Goal: Information Seeking & Learning: Learn about a topic

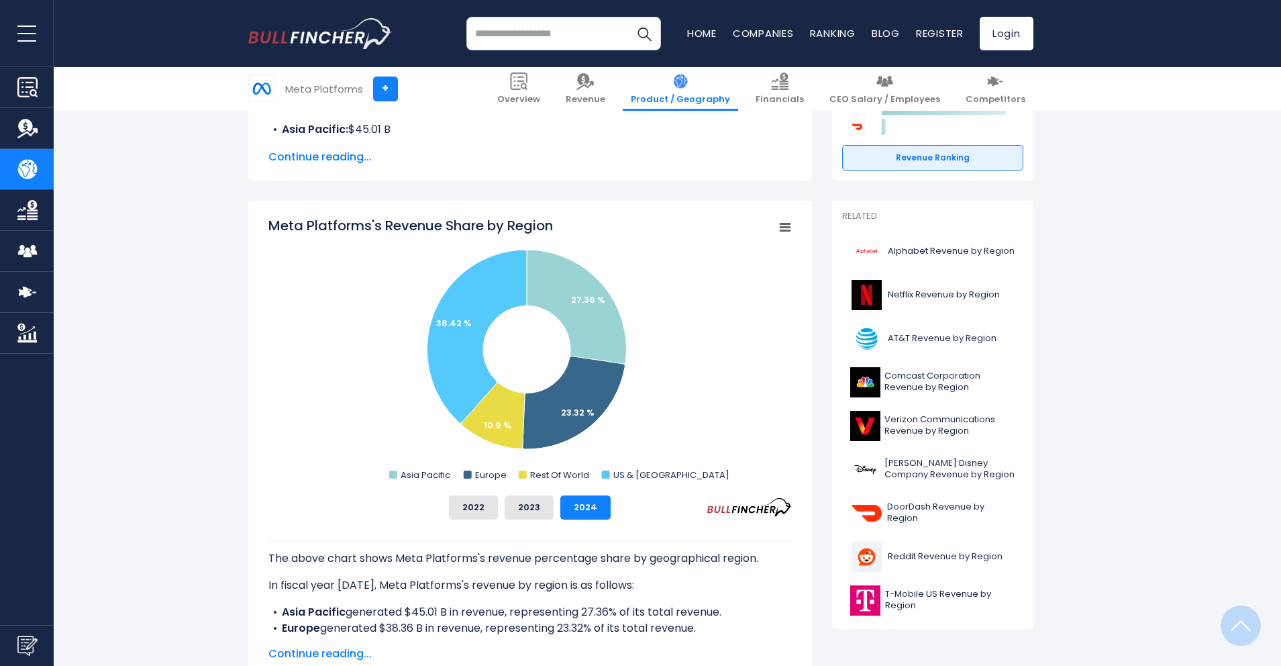
scroll to position [258, 0]
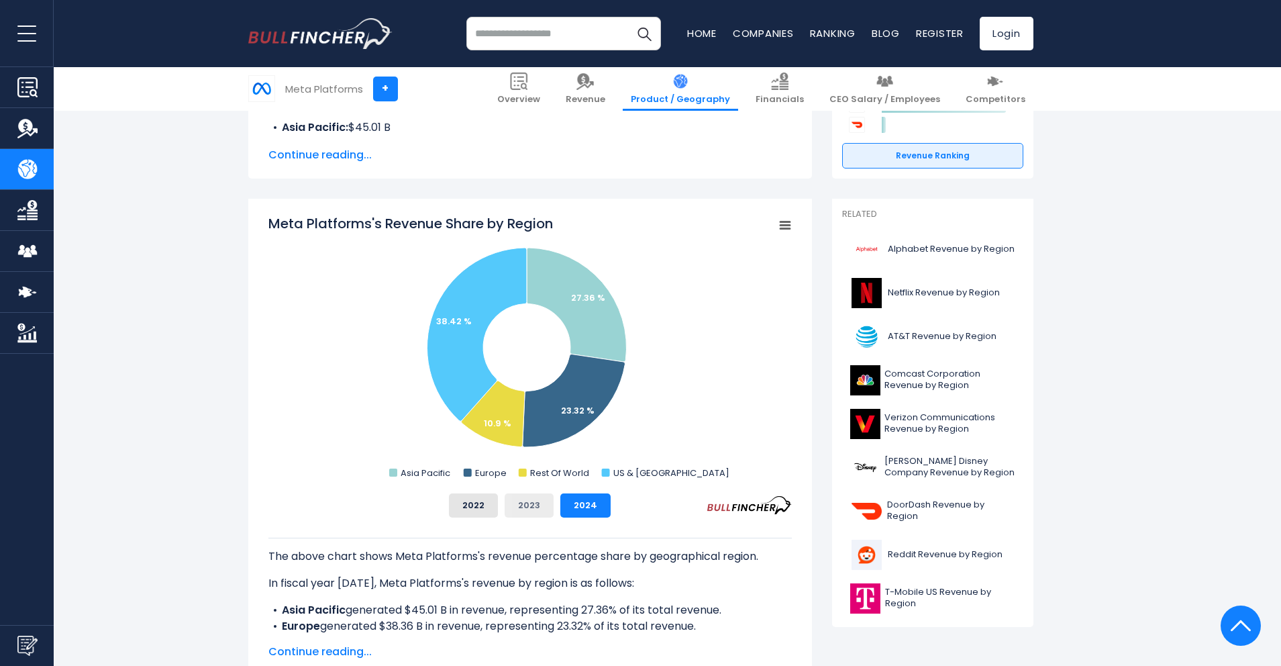
click at [542, 511] on button "2023" at bounding box center [528, 505] width 49 height 24
click at [473, 507] on button "2022" at bounding box center [473, 505] width 49 height 24
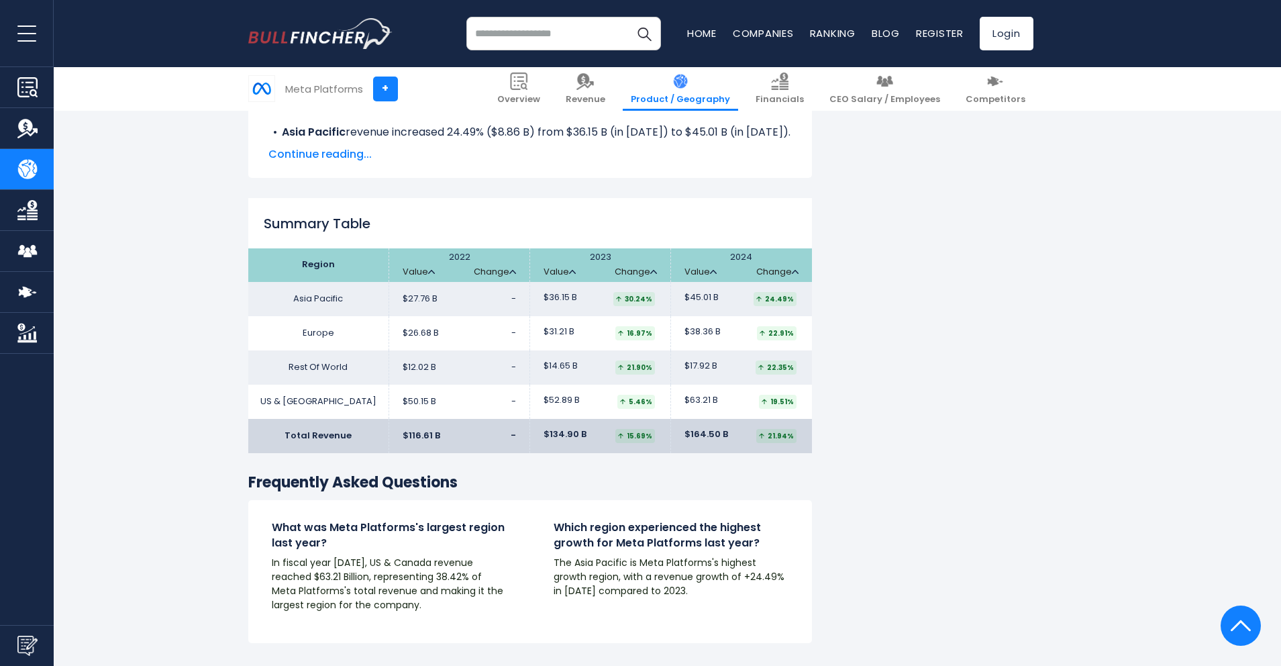
scroll to position [1987, 0]
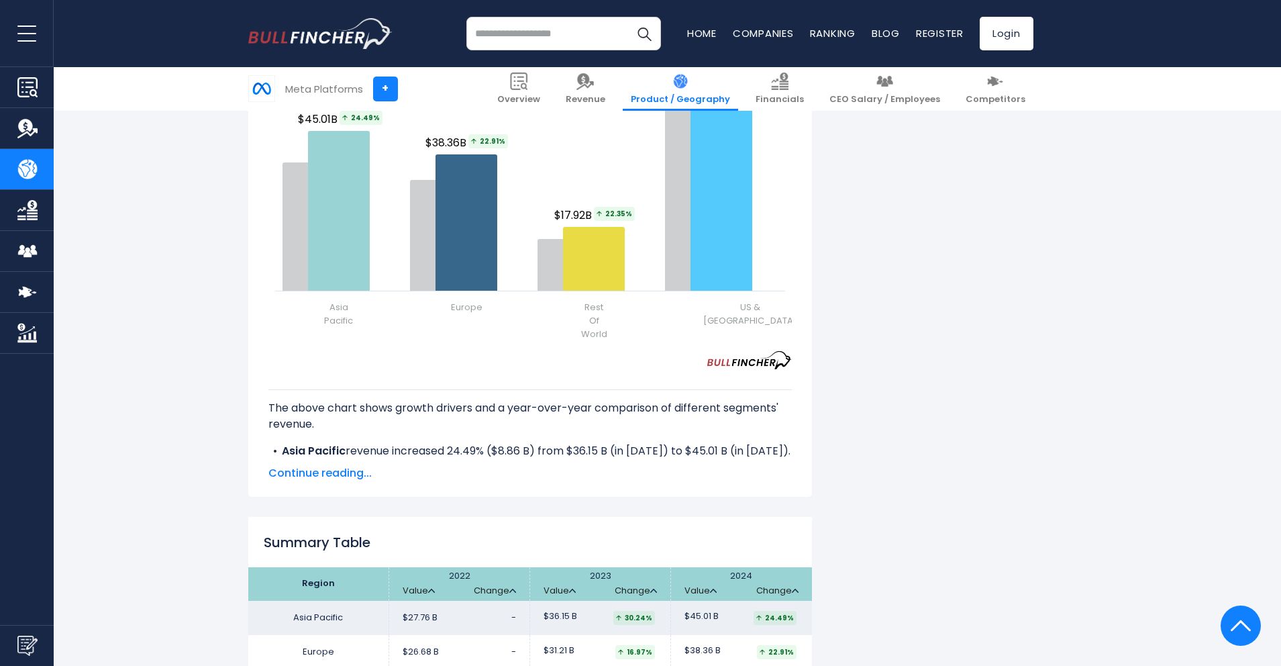
scroll to position [1656, 0]
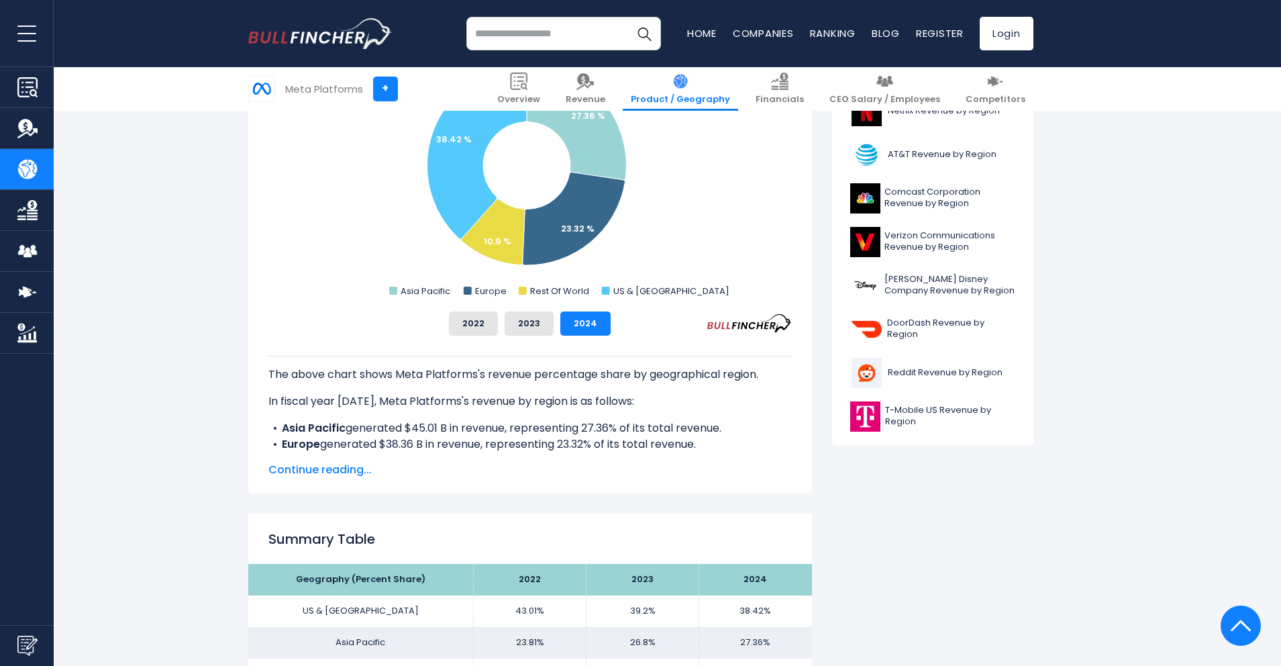
scroll to position [451, 0]
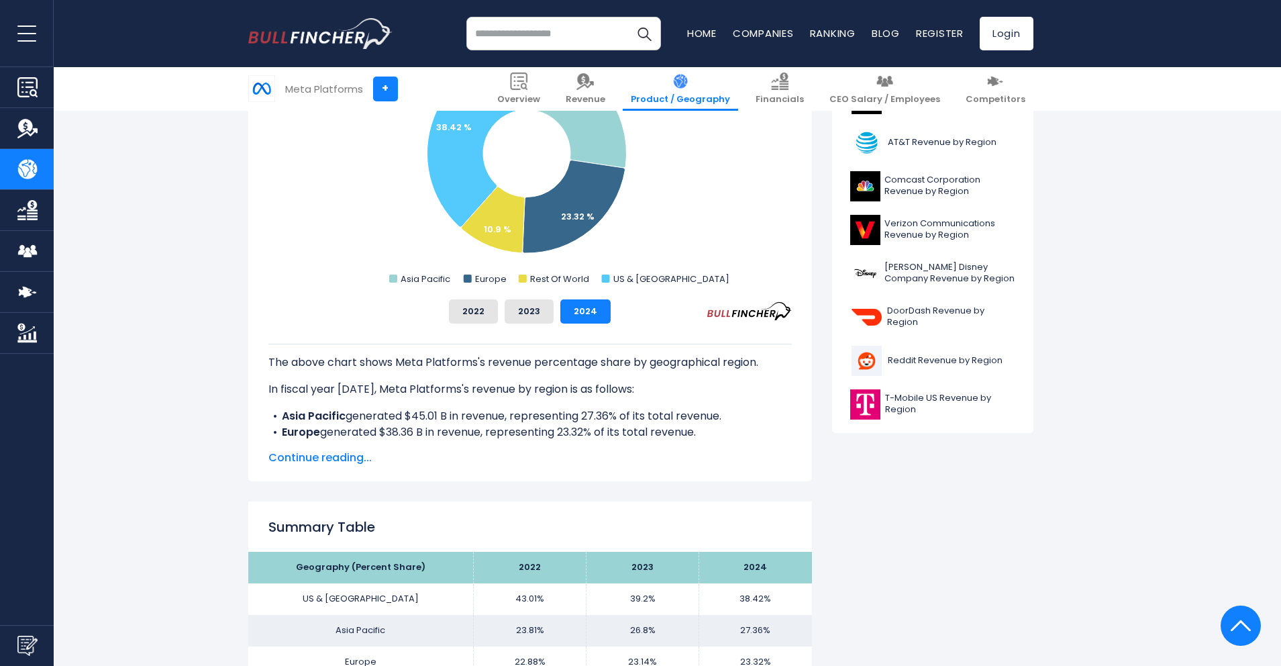
click at [472, 325] on div "The above chart shows Meta Platforms's revenue percentage share by geographical…" at bounding box center [529, 381] width 523 height 117
click at [472, 316] on button "2022" at bounding box center [473, 311] width 49 height 24
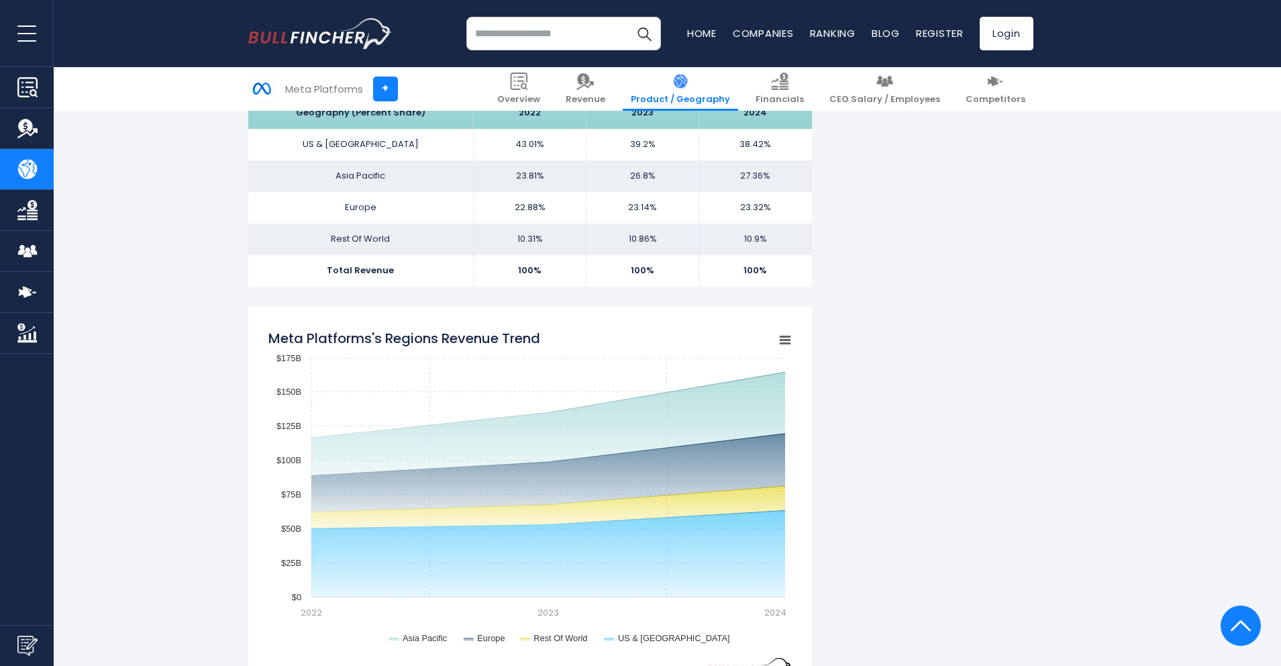
scroll to position [902, 0]
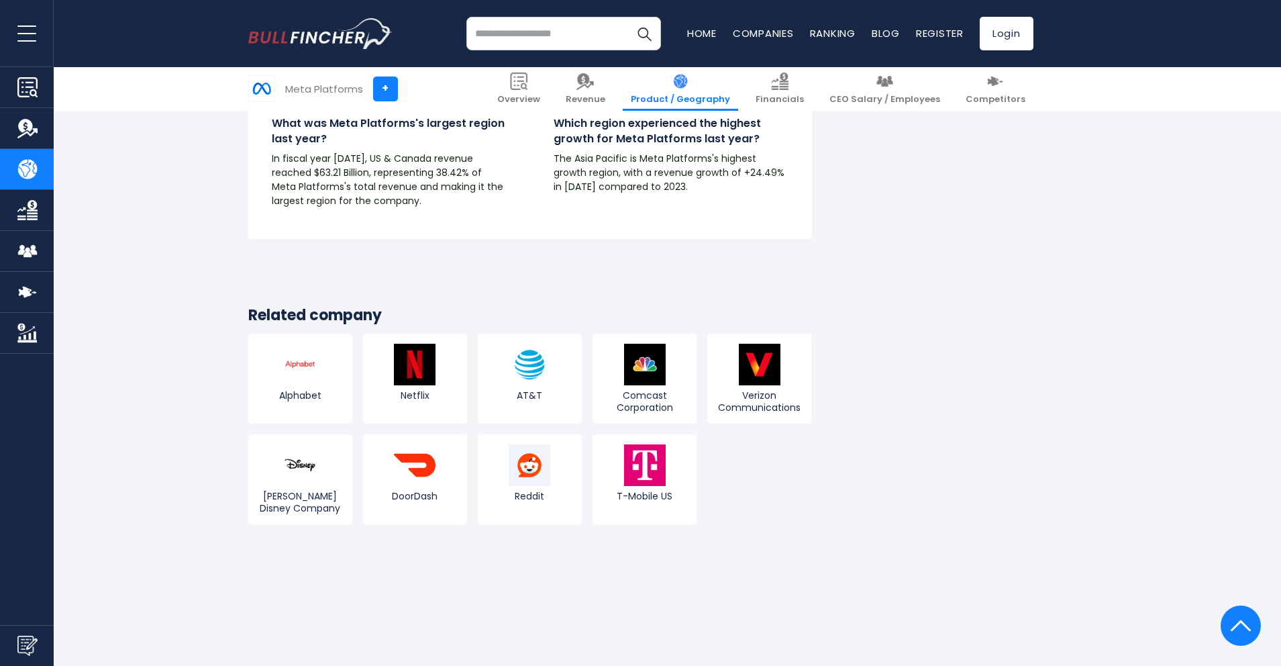
scroll to position [2537, 0]
